Goal: Information Seeking & Learning: Learn about a topic

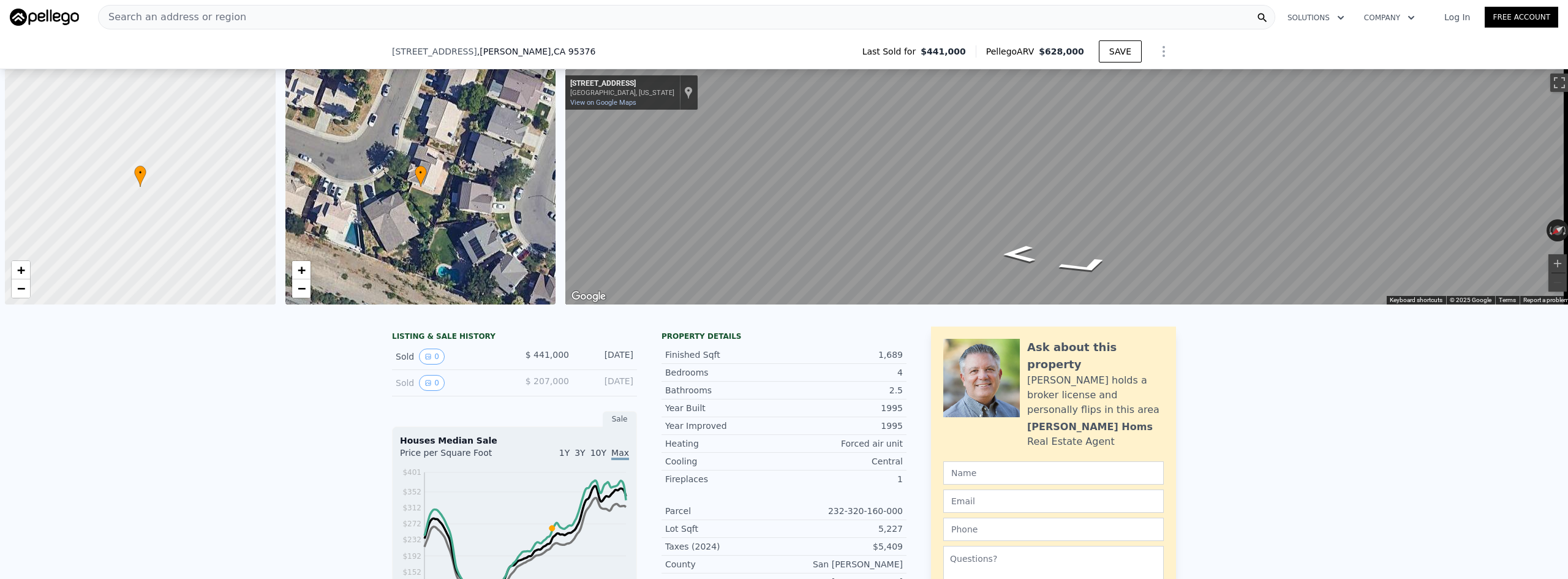
scroll to position [0, 5]
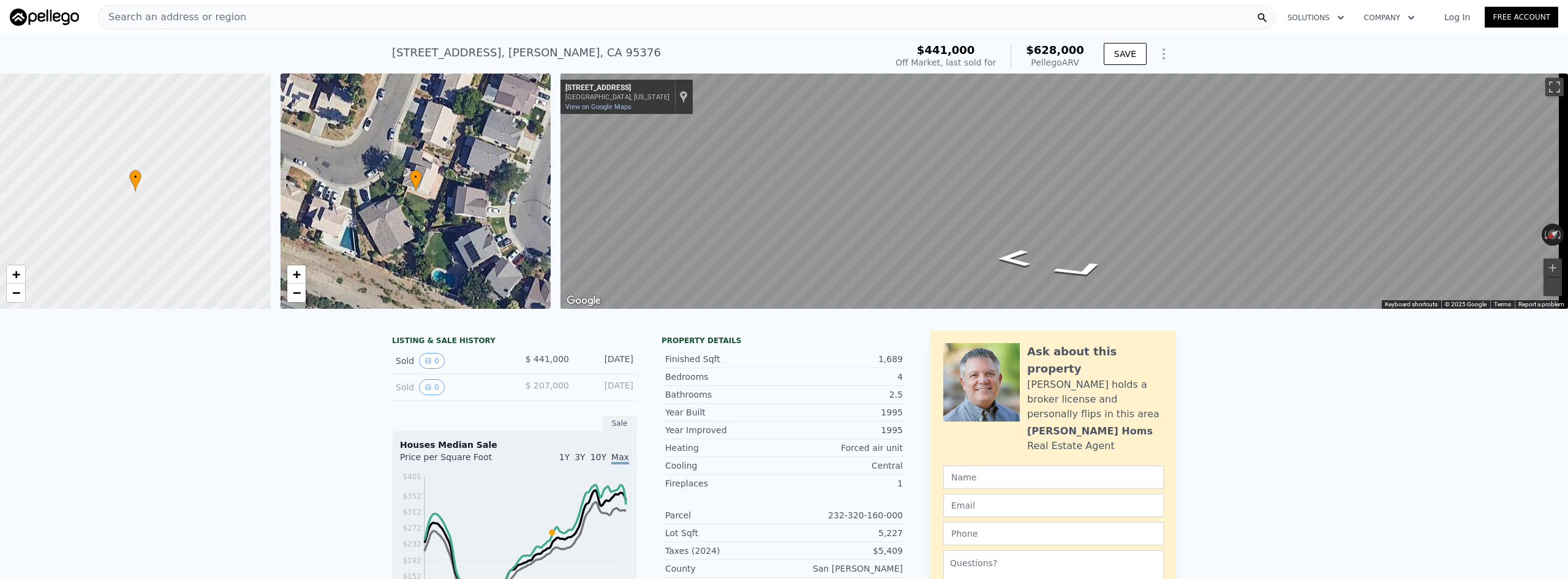
click at [294, 14] on div "Search an address or region" at bounding box center [686, 17] width 1177 height 24
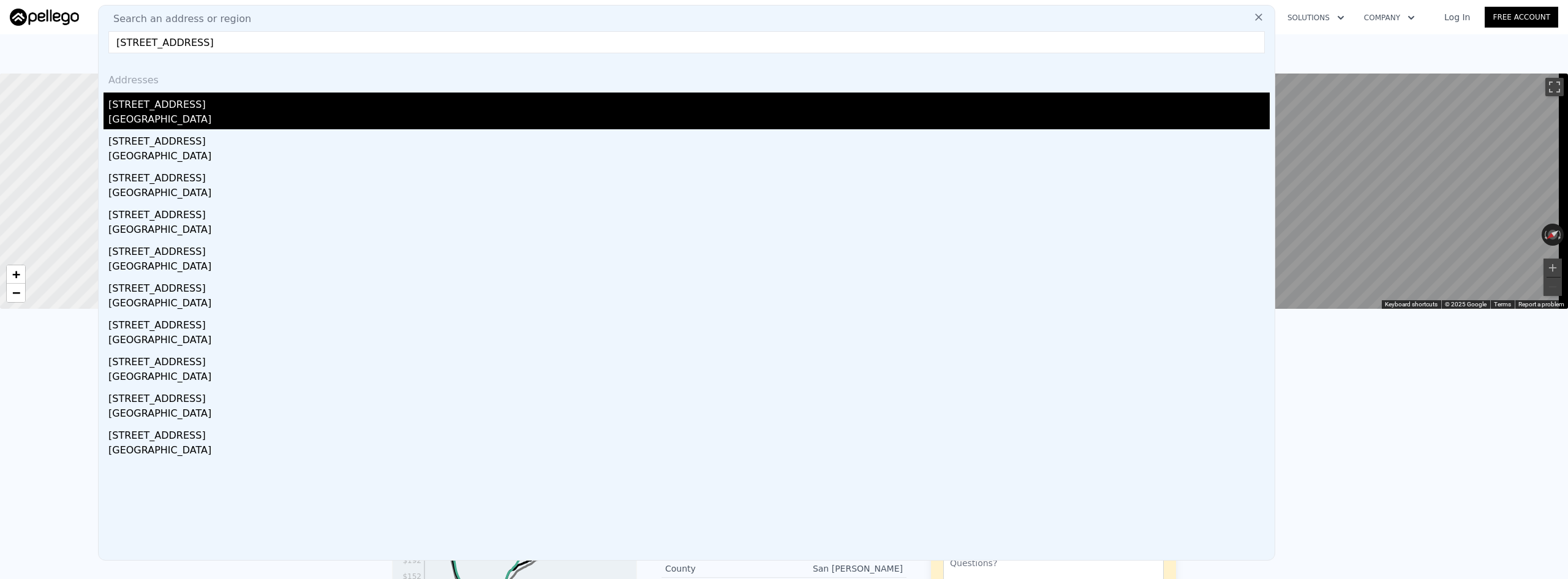
type input "[STREET_ADDRESS]"
click at [160, 122] on div "[GEOGRAPHIC_DATA]" at bounding box center [688, 120] width 1161 height 17
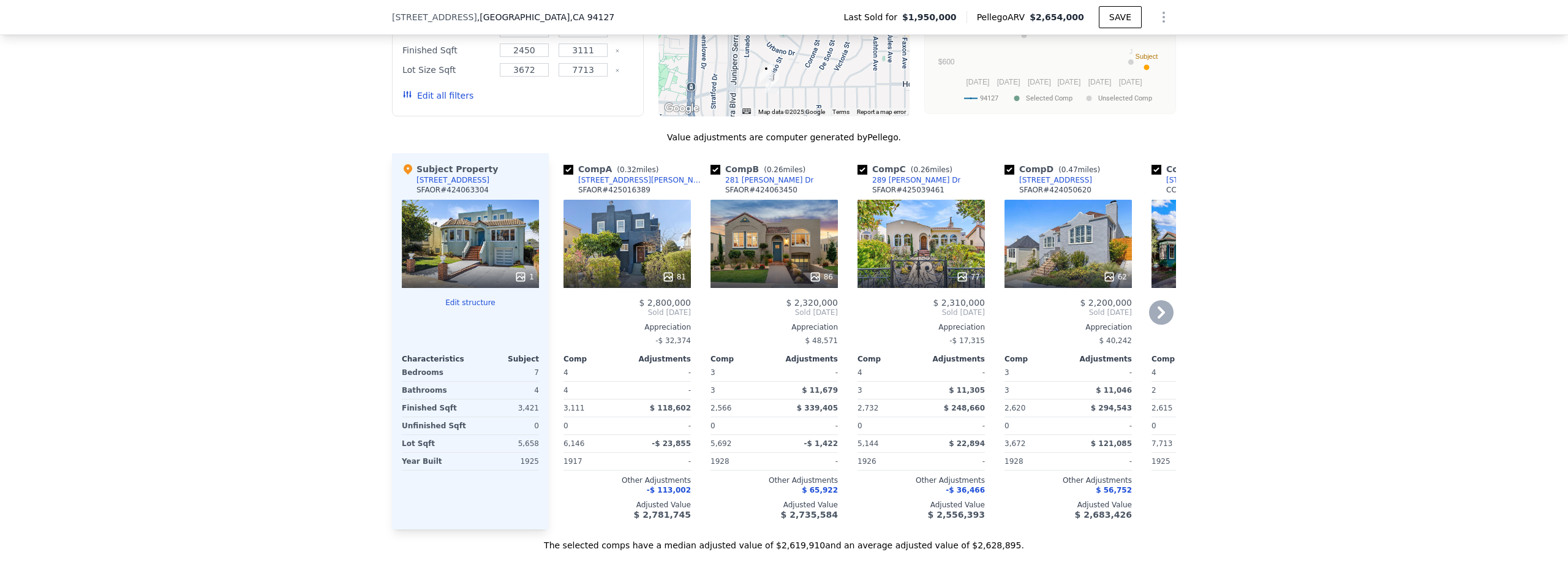
click at [640, 246] on div "81" at bounding box center [627, 243] width 128 height 88
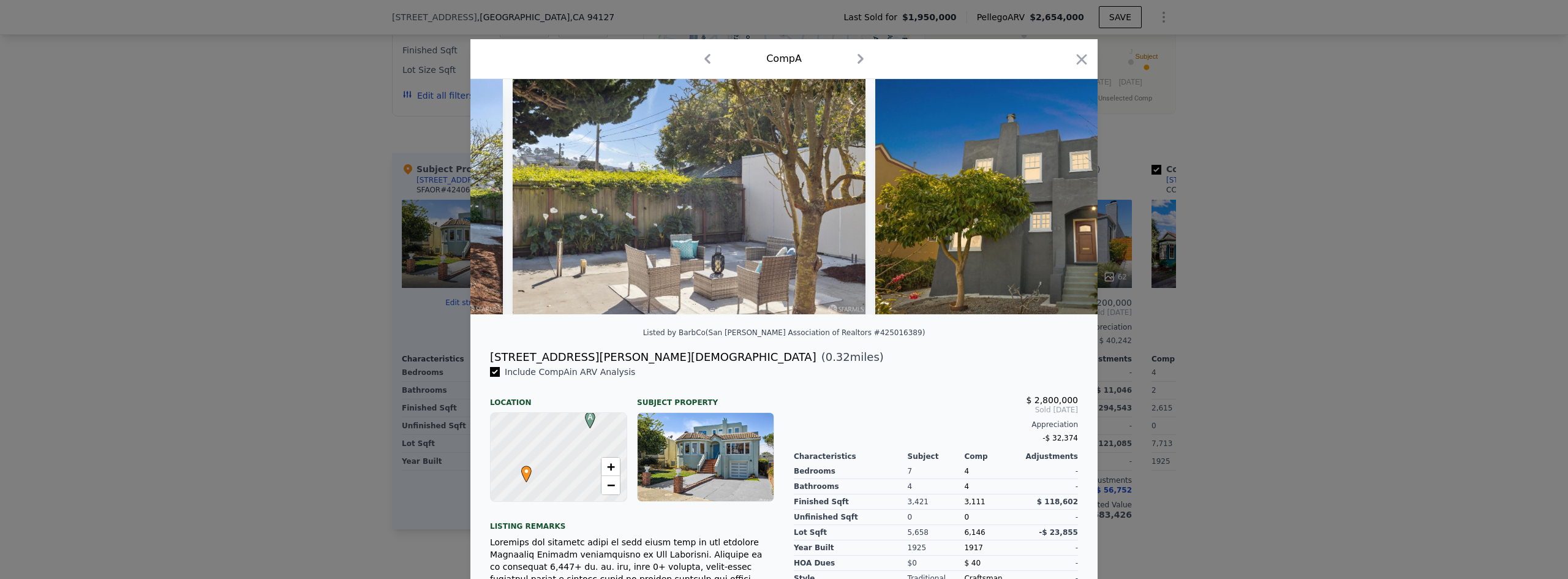
scroll to position [0, 26762]
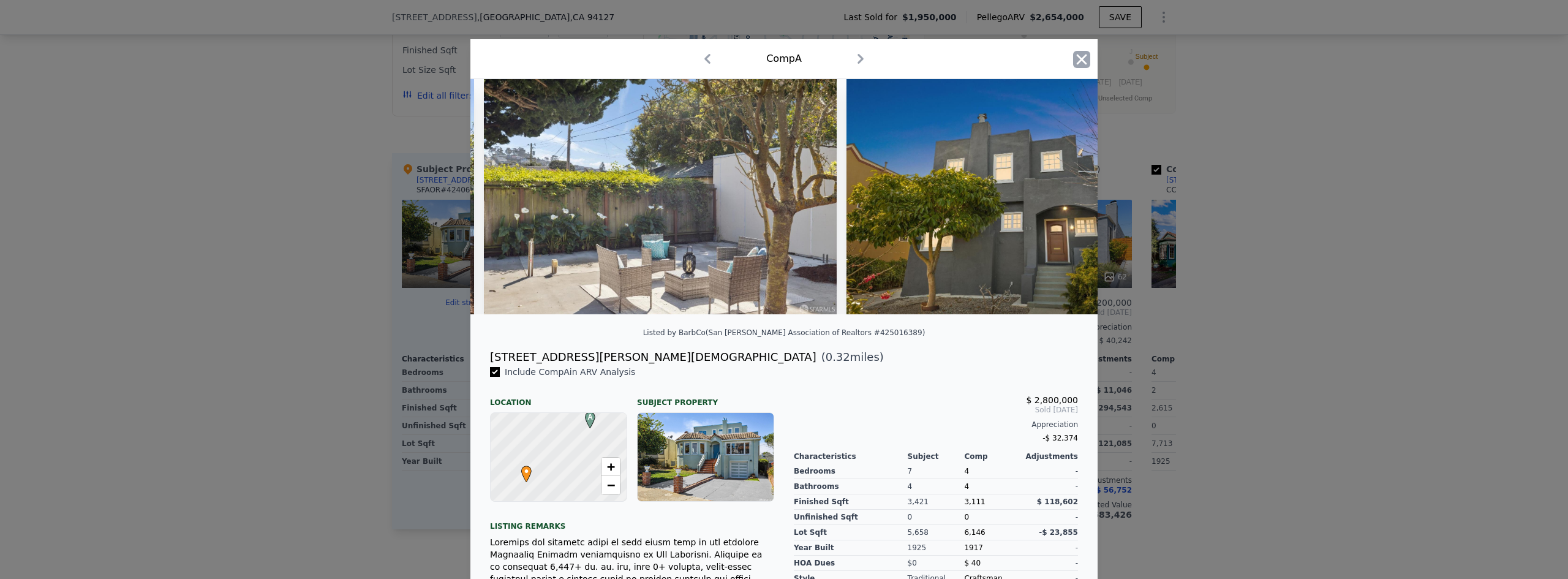
click at [1078, 57] on icon "button" at bounding box center [1081, 59] width 17 height 17
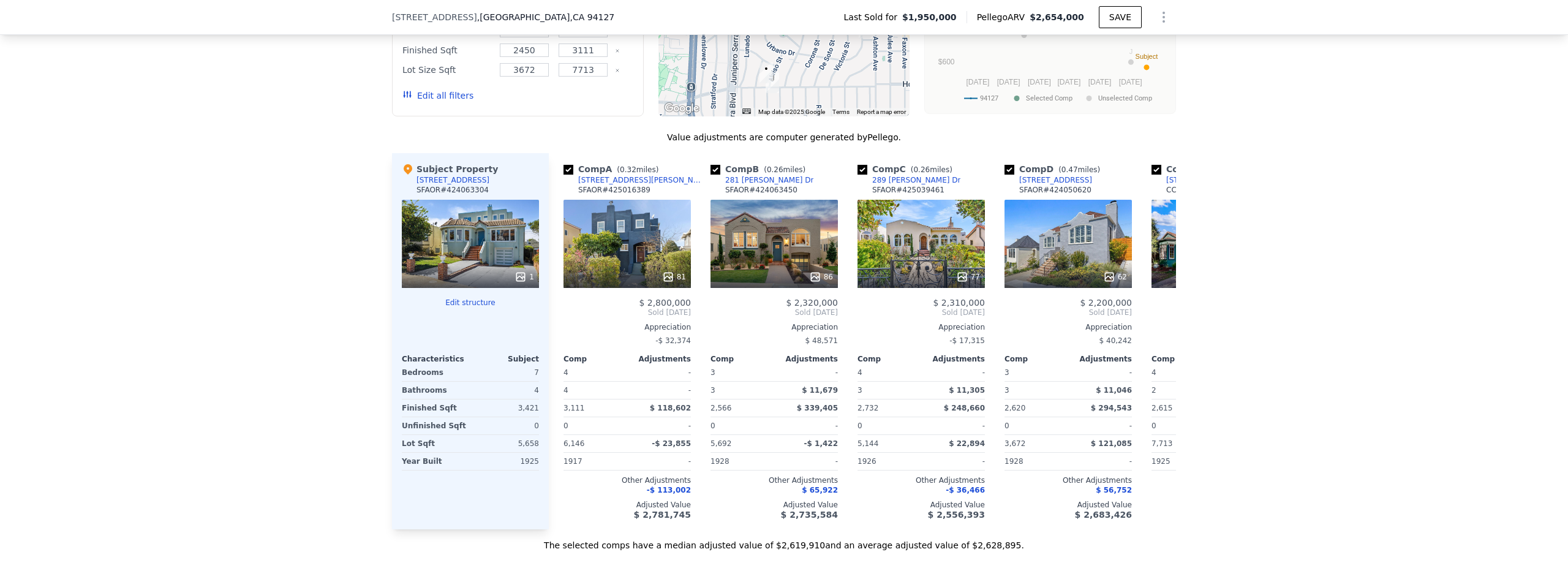
click at [1334, 377] on div "We found 10 sales that match your search Listings provided by San [PERSON_NAME]…" at bounding box center [784, 209] width 1568 height 685
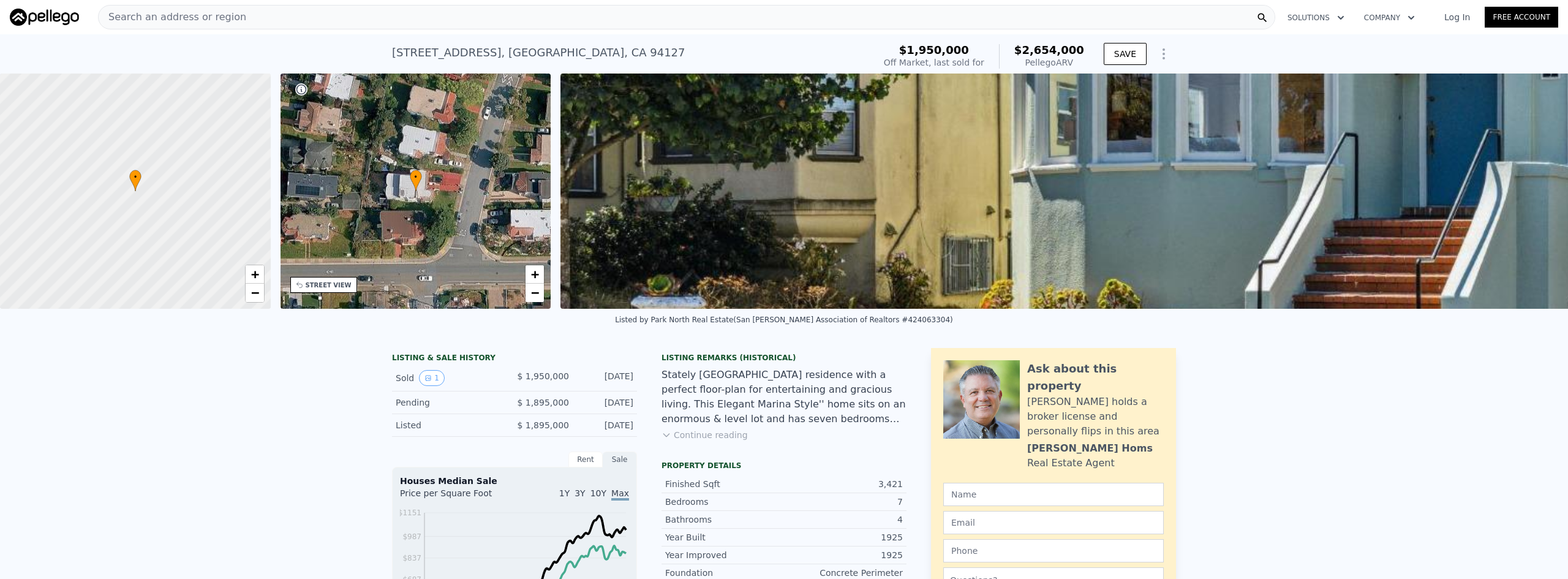
click at [207, 24] on span "Search an address or region" at bounding box center [172, 17] width 147 height 15
